Goal: Task Accomplishment & Management: Manage account settings

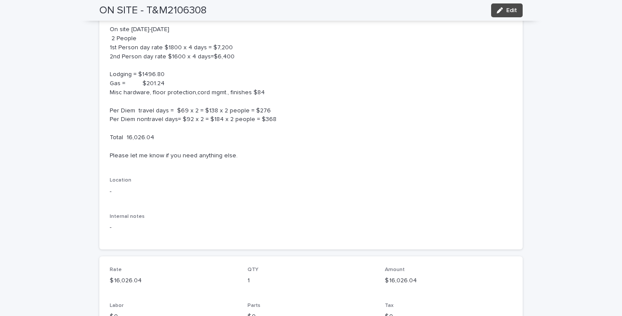
scroll to position [114, 0]
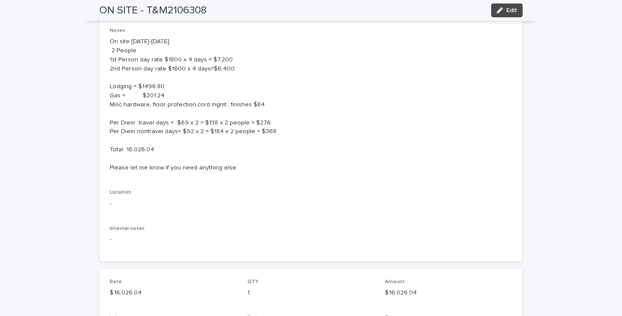
click at [131, 123] on p "On site [DATE]-[DATE] 2 People 1st Person day rate $1800 x 4 days = $7,200 2nd …" at bounding box center [311, 104] width 402 height 135
click at [507, 9] on span "Edit" at bounding box center [511, 10] width 11 height 6
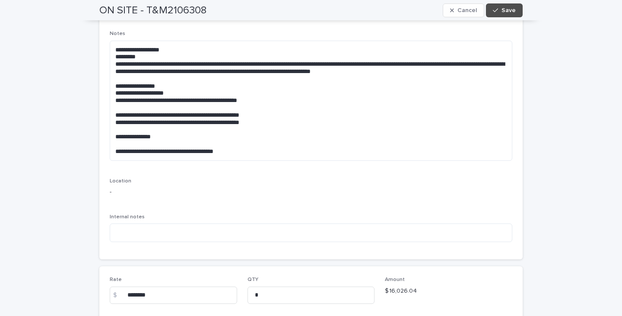
scroll to position [67, 0]
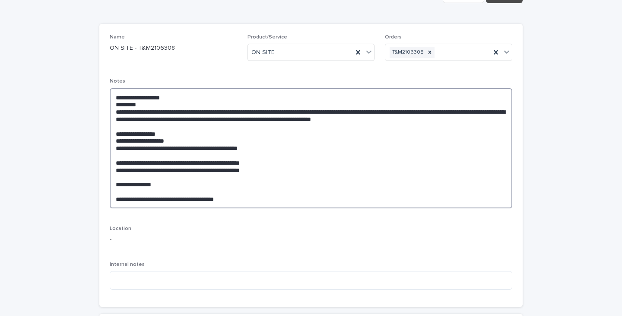
click at [137, 160] on textarea "**********" at bounding box center [311, 148] width 402 height 120
click at [138, 163] on textarea "**********" at bounding box center [311, 148] width 402 height 120
click at [150, 162] on textarea "**********" at bounding box center [311, 148] width 402 height 120
click at [149, 169] on textarea "**********" at bounding box center [311, 148] width 402 height 120
click at [196, 149] on textarea "**********" at bounding box center [311, 148] width 402 height 120
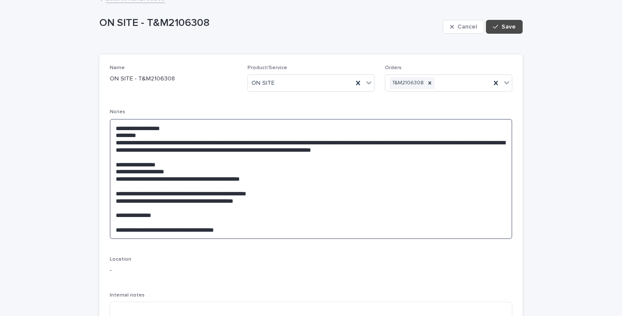
scroll to position [0, 0]
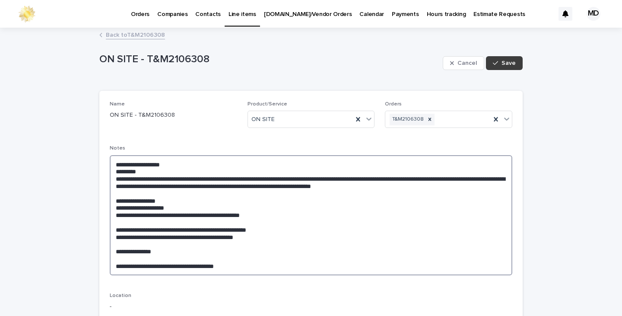
type textarea "**********"
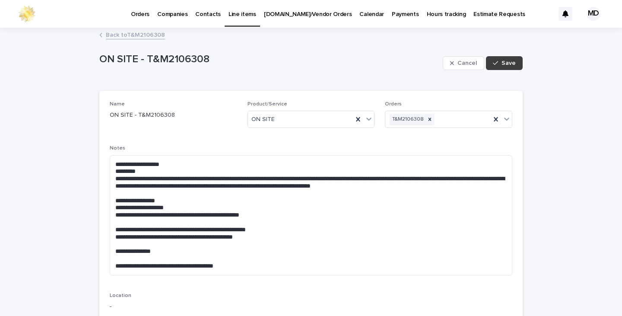
click at [505, 64] on span "Save" at bounding box center [508, 63] width 14 height 6
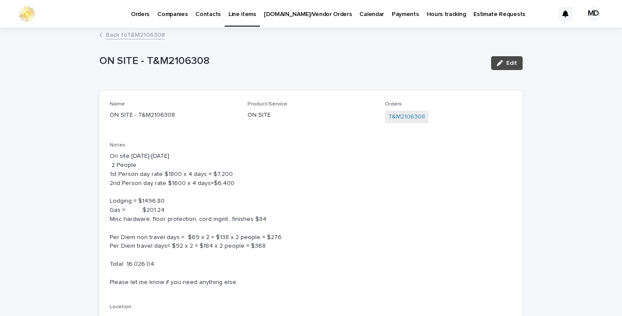
click at [126, 32] on link "Back to T&M2106308" at bounding box center [135, 34] width 59 height 10
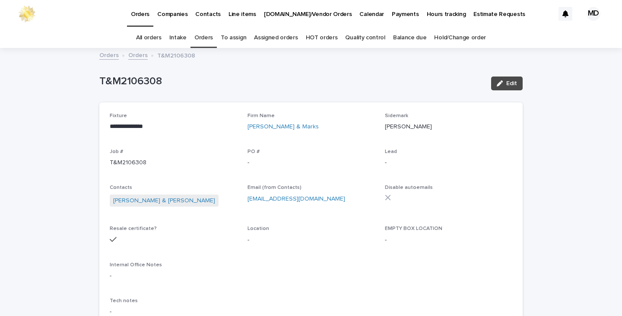
click at [208, 38] on link "Orders" at bounding box center [203, 38] width 19 height 20
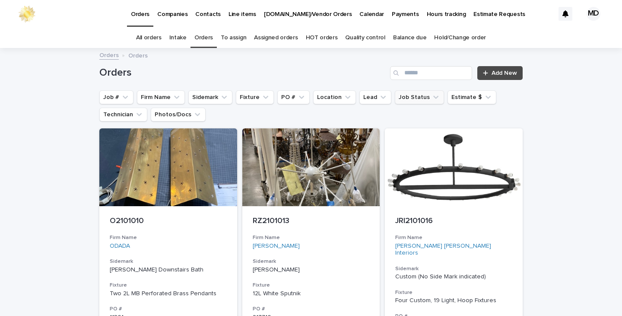
click at [417, 103] on button "Job Status" at bounding box center [419, 97] width 49 height 14
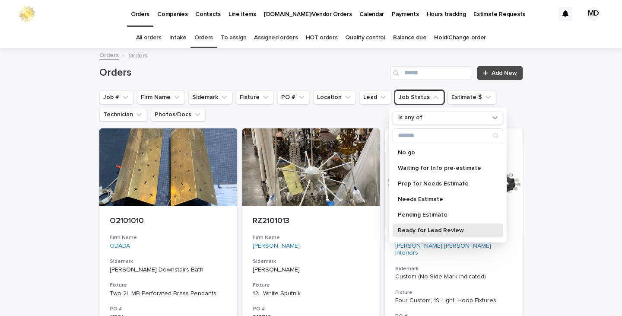
click at [421, 228] on p "Ready for Lead Review" at bounding box center [444, 230] width 92 height 6
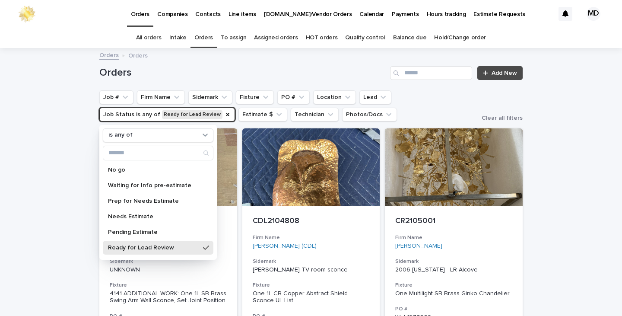
click at [264, 67] on h1 "Orders" at bounding box center [242, 72] width 287 height 13
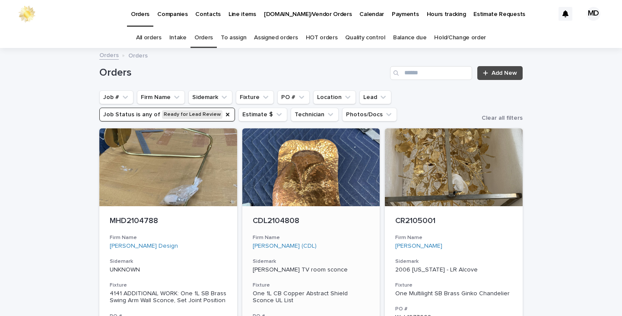
click at [272, 291] on div "One 1L CB Copper Abstract Shield Sconce UL List" at bounding box center [311, 297] width 117 height 15
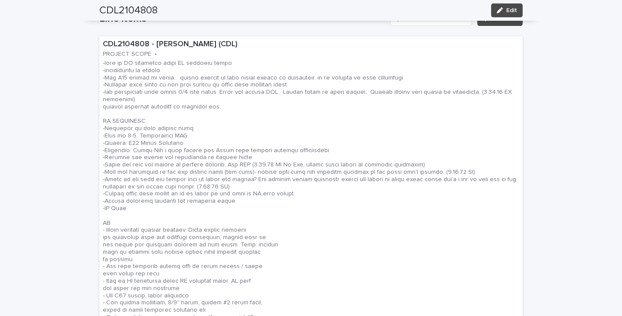
scroll to position [561, 0]
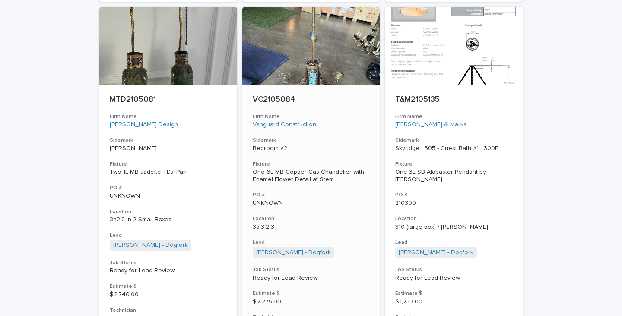
scroll to position [561, 0]
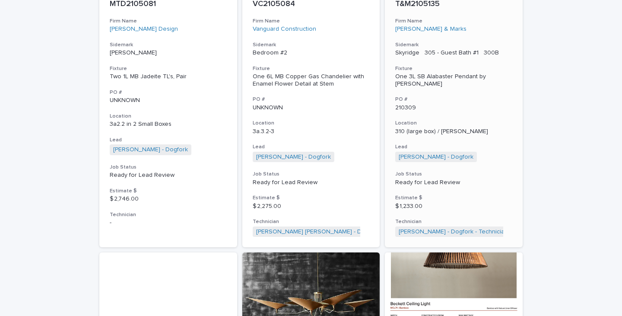
click at [444, 74] on div "One 3L SB Alabaster Pendant by [PERSON_NAME]" at bounding box center [453, 80] width 117 height 15
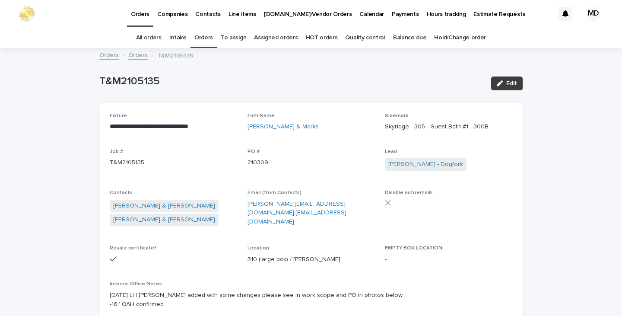
click at [508, 84] on span "Edit" at bounding box center [511, 83] width 11 height 6
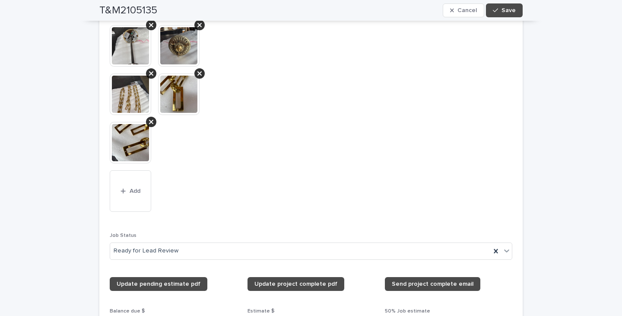
scroll to position [993, 0]
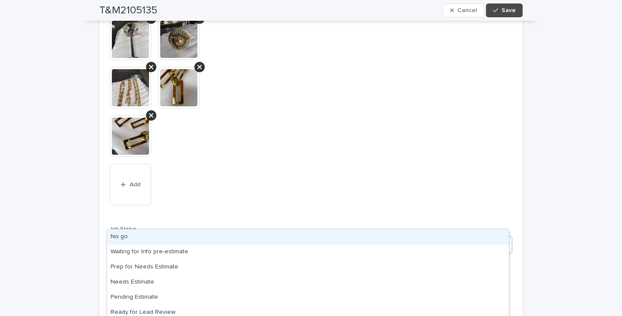
click at [505, 243] on icon at bounding box center [506, 244] width 5 height 3
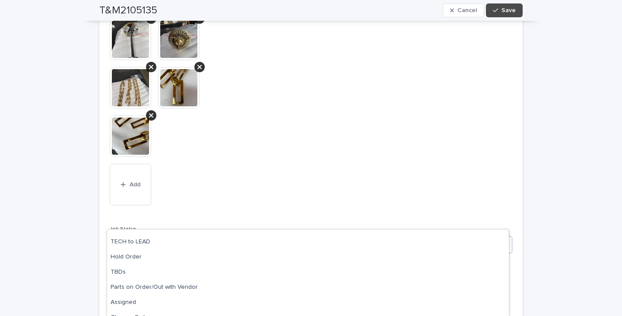
scroll to position [125, 0]
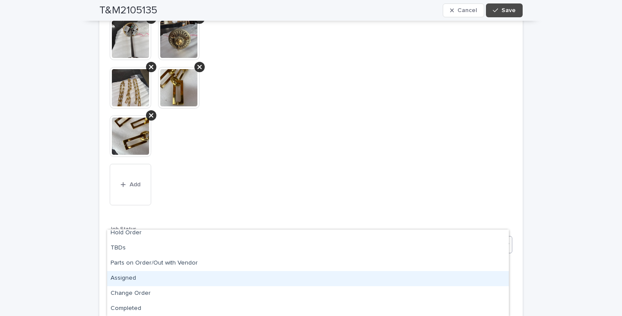
click at [124, 278] on div "Assigned" at bounding box center [308, 278] width 402 height 15
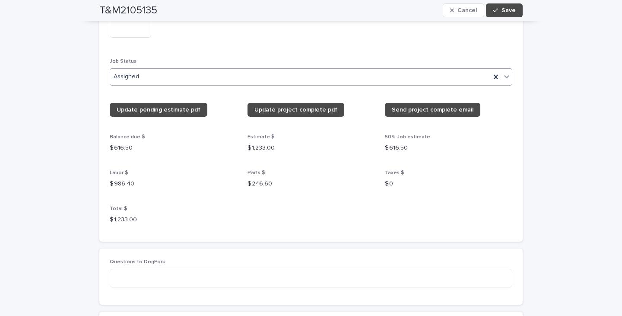
scroll to position [1209, 0]
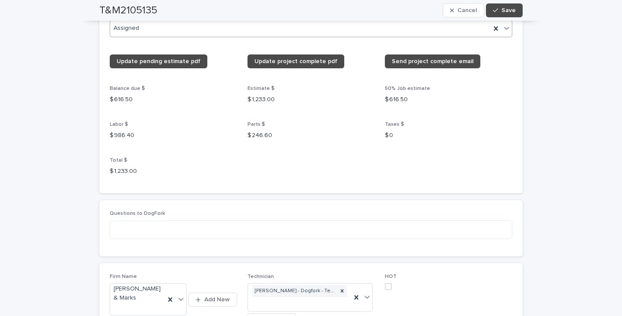
drag, startPoint x: 386, startPoint y: 261, endPoint x: 424, endPoint y: 185, distance: 85.4
click at [386, 283] on span at bounding box center [388, 286] width 7 height 7
click at [509, 10] on span "Save" at bounding box center [508, 10] width 14 height 6
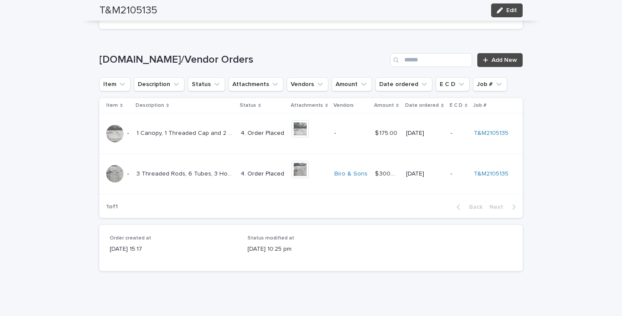
scroll to position [1511, 0]
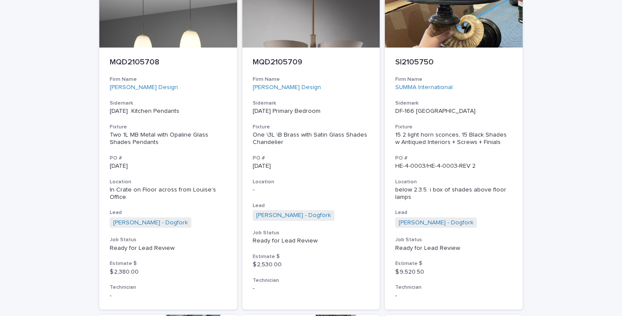
scroll to position [1193, 0]
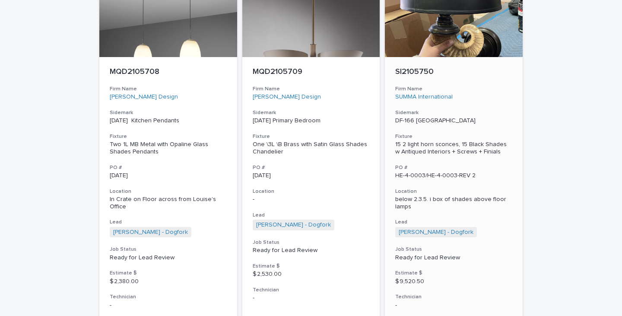
click at [420, 146] on div "15 2 light horn sconces, 15 Black Shades w Antiqued Interiors + Screws + Finials" at bounding box center [453, 148] width 117 height 15
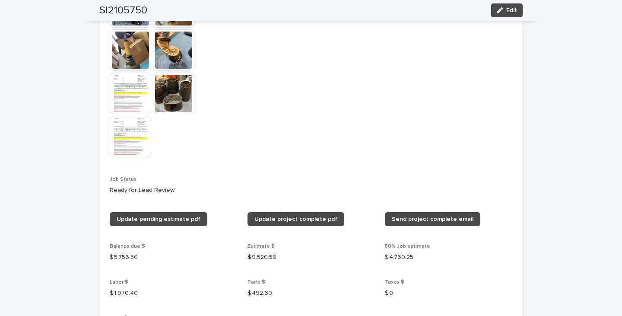
scroll to position [1036, 0]
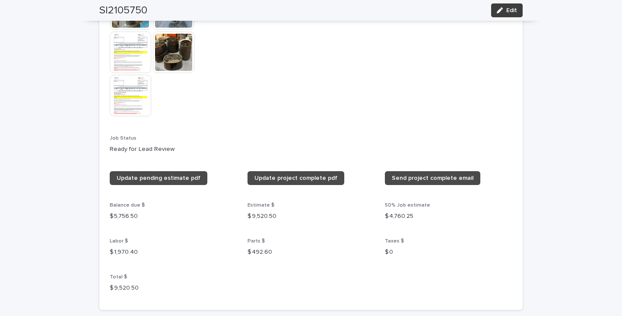
click at [501, 12] on div "button" at bounding box center [501, 10] width 9 height 6
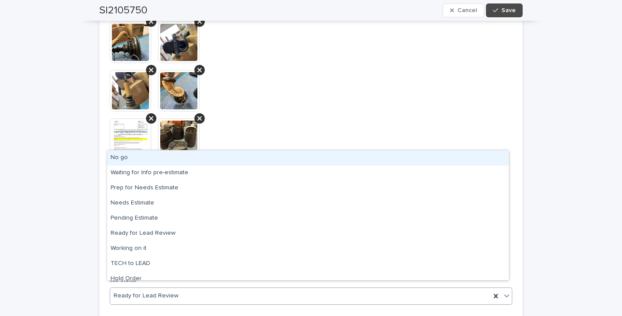
click at [505, 291] on icon at bounding box center [506, 295] width 9 height 9
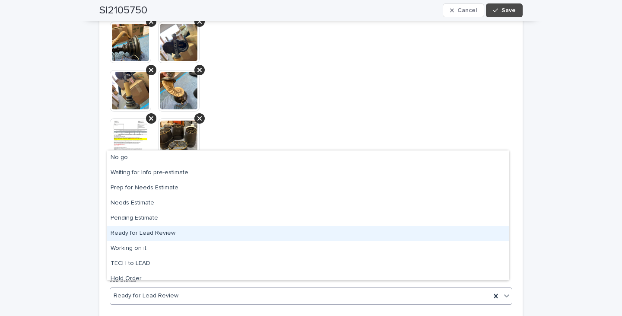
scroll to position [82, 0]
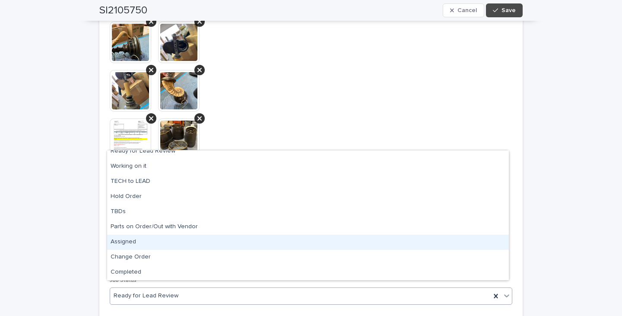
click at [129, 241] on div "Assigned" at bounding box center [308, 241] width 402 height 15
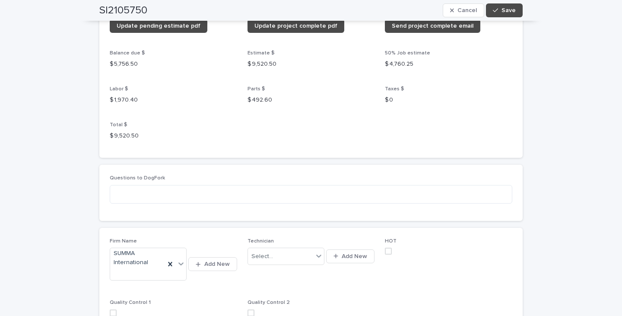
scroll to position [1339, 0]
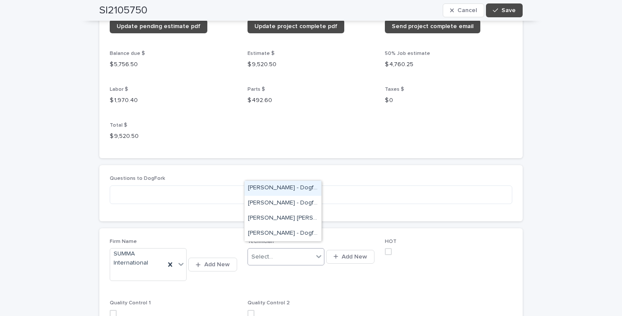
click at [317, 252] on icon at bounding box center [318, 256] width 9 height 9
click at [272, 233] on div "[PERSON_NAME] - Dogfork - Technician" at bounding box center [282, 233] width 77 height 15
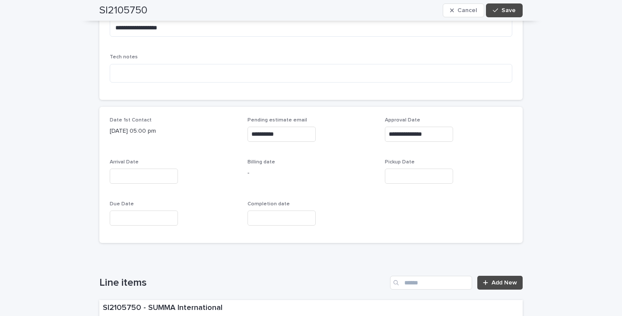
scroll to position [389, 0]
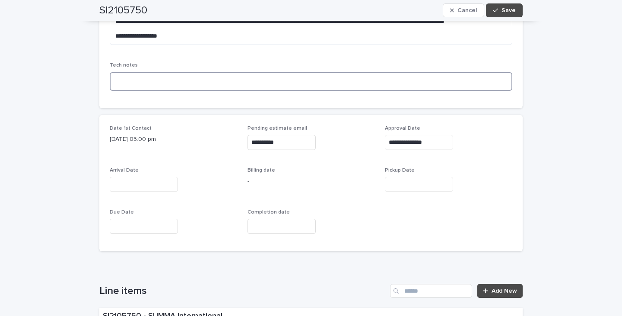
click at [131, 91] on textarea at bounding box center [311, 81] width 402 height 19
click at [119, 91] on textarea "*********" at bounding box center [311, 81] width 402 height 19
type textarea "********"
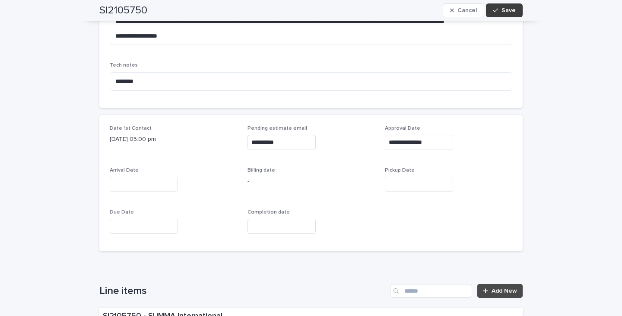
click at [496, 9] on div "button" at bounding box center [497, 10] width 9 height 6
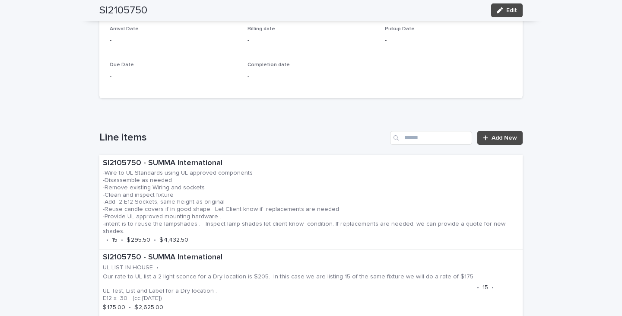
scroll to position [475, 0]
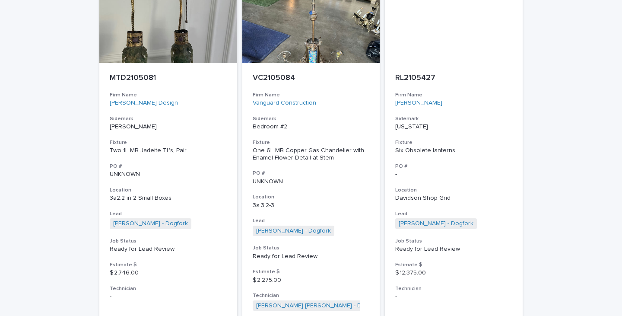
scroll to position [503, 0]
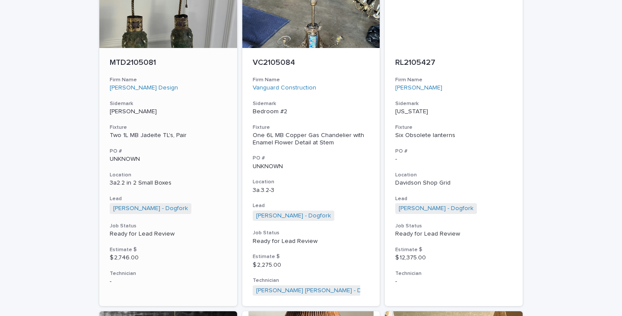
click at [132, 135] on div "Two 1L MB Jadeite TL's, Pair" at bounding box center [168, 135] width 117 height 7
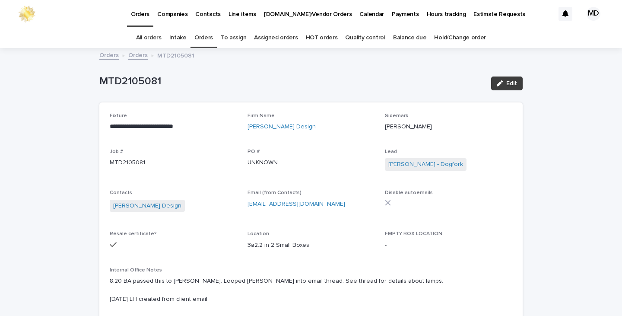
click at [511, 84] on span "Edit" at bounding box center [511, 83] width 11 height 6
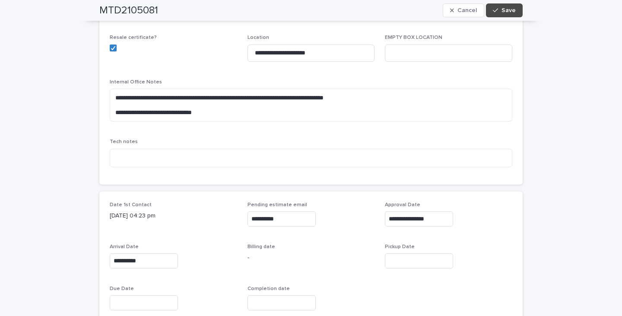
scroll to position [216, 0]
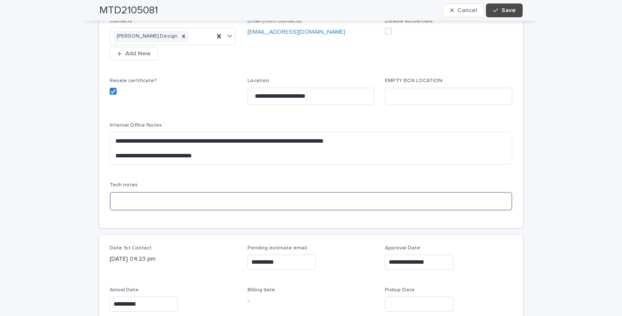
click at [121, 210] on textarea at bounding box center [311, 201] width 402 height 19
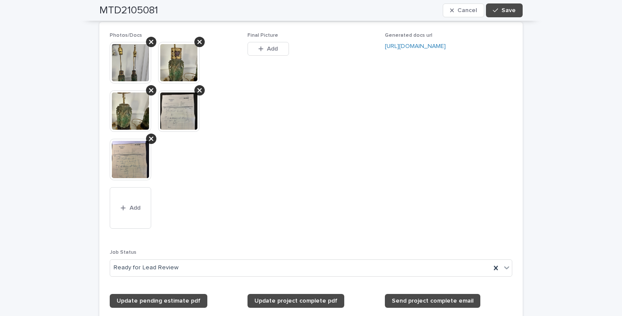
scroll to position [950, 0]
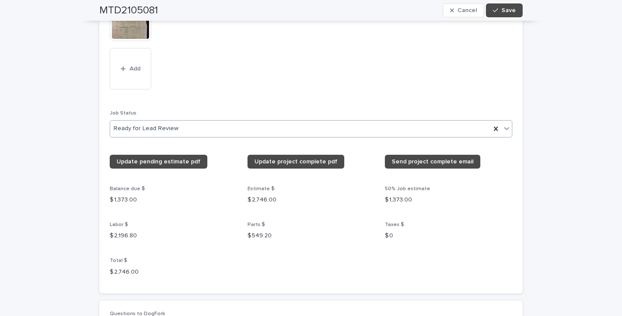
type textarea "********"
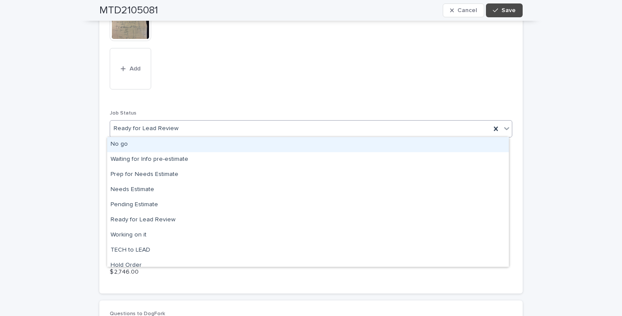
click at [503, 124] on icon at bounding box center [506, 128] width 9 height 9
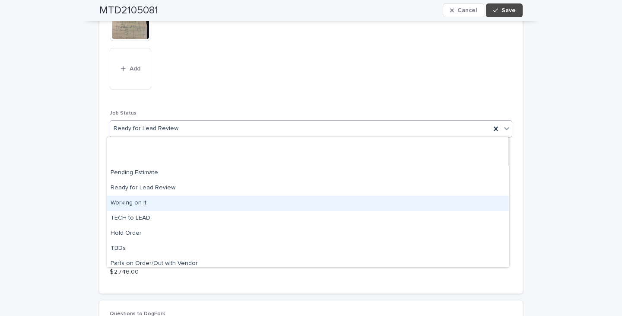
scroll to position [82, 0]
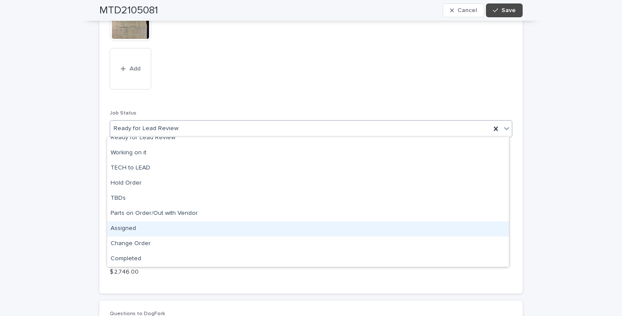
click at [129, 229] on div "Assigned" at bounding box center [308, 228] width 402 height 15
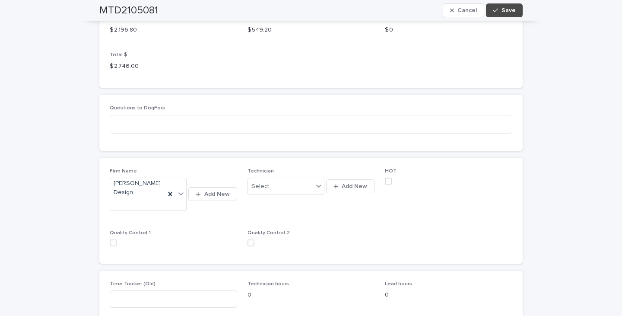
scroll to position [1166, 0]
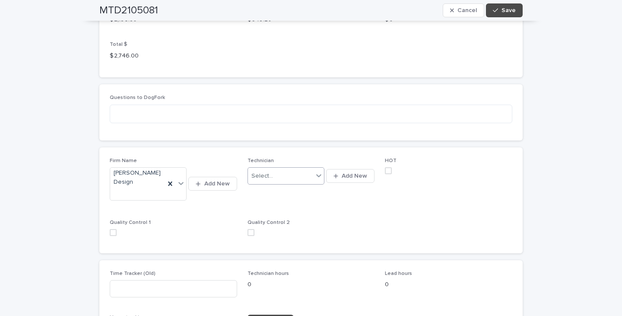
click at [317, 172] on icon at bounding box center [318, 175] width 9 height 9
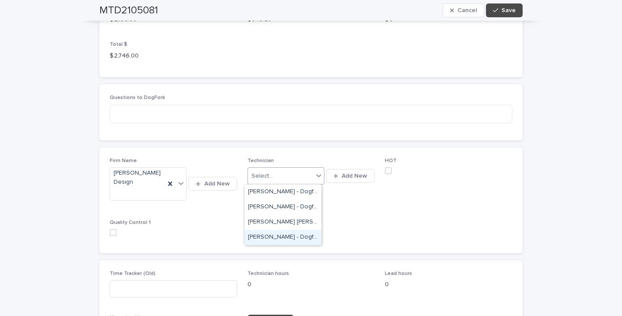
click at [273, 237] on div "[PERSON_NAME] - Dogfork - Technician" at bounding box center [282, 237] width 77 height 15
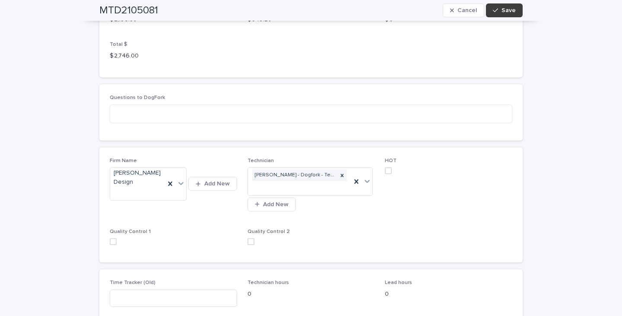
click at [501, 6] on button "Save" at bounding box center [504, 10] width 37 height 14
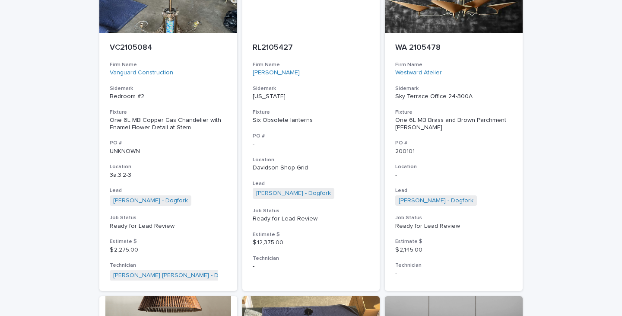
scroll to position [561, 0]
